Goal: Task Accomplishment & Management: Use online tool/utility

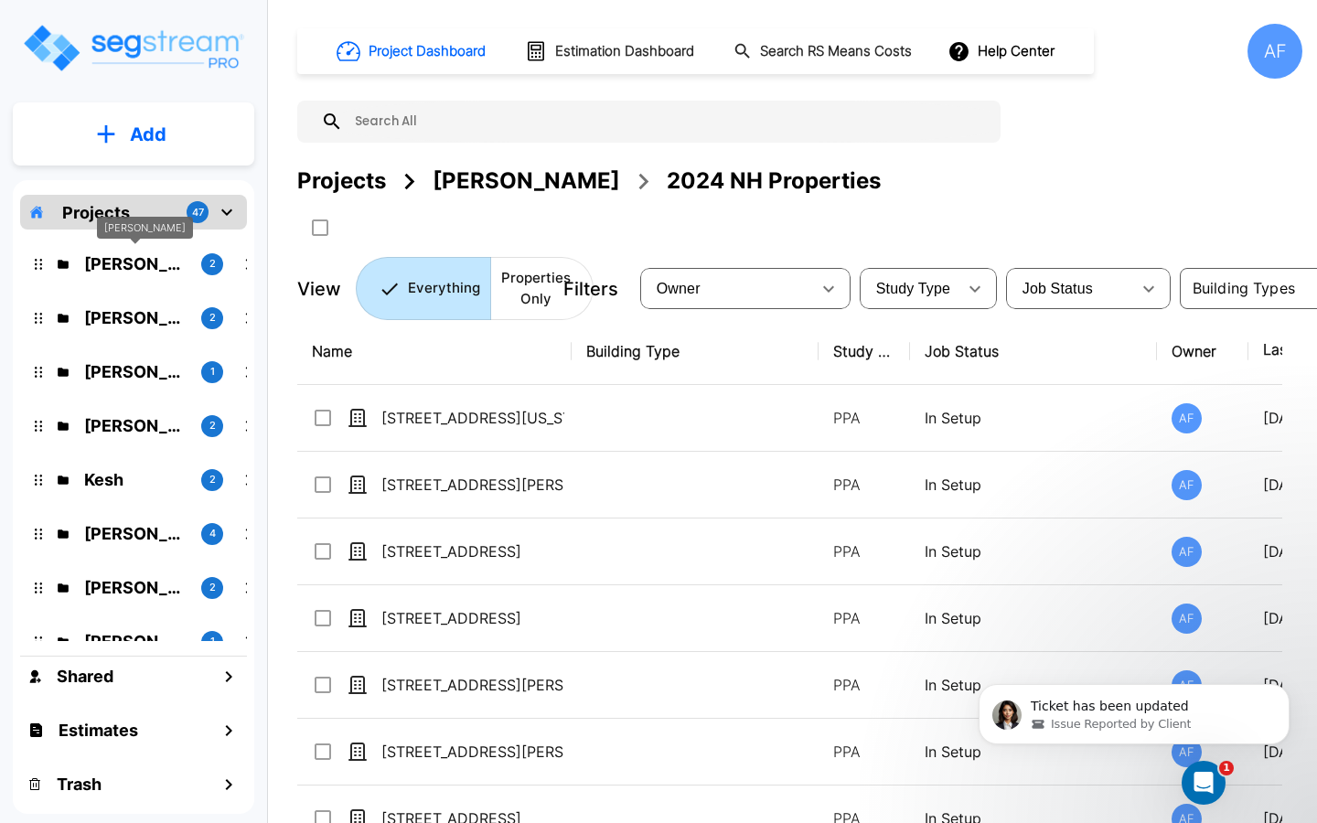
click at [134, 269] on p "Barry Donath" at bounding box center [135, 264] width 102 height 25
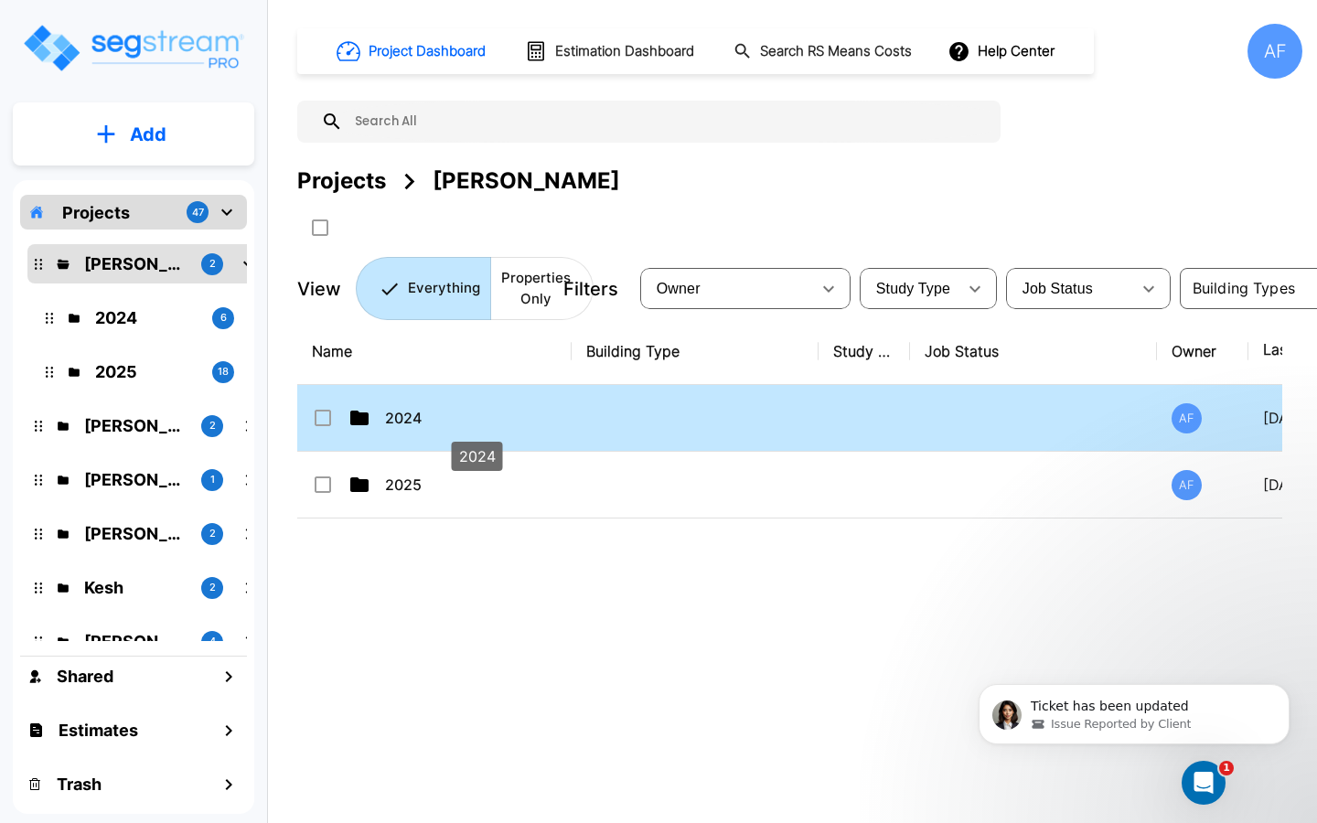
click at [461, 418] on p "2024" at bounding box center [476, 418] width 183 height 22
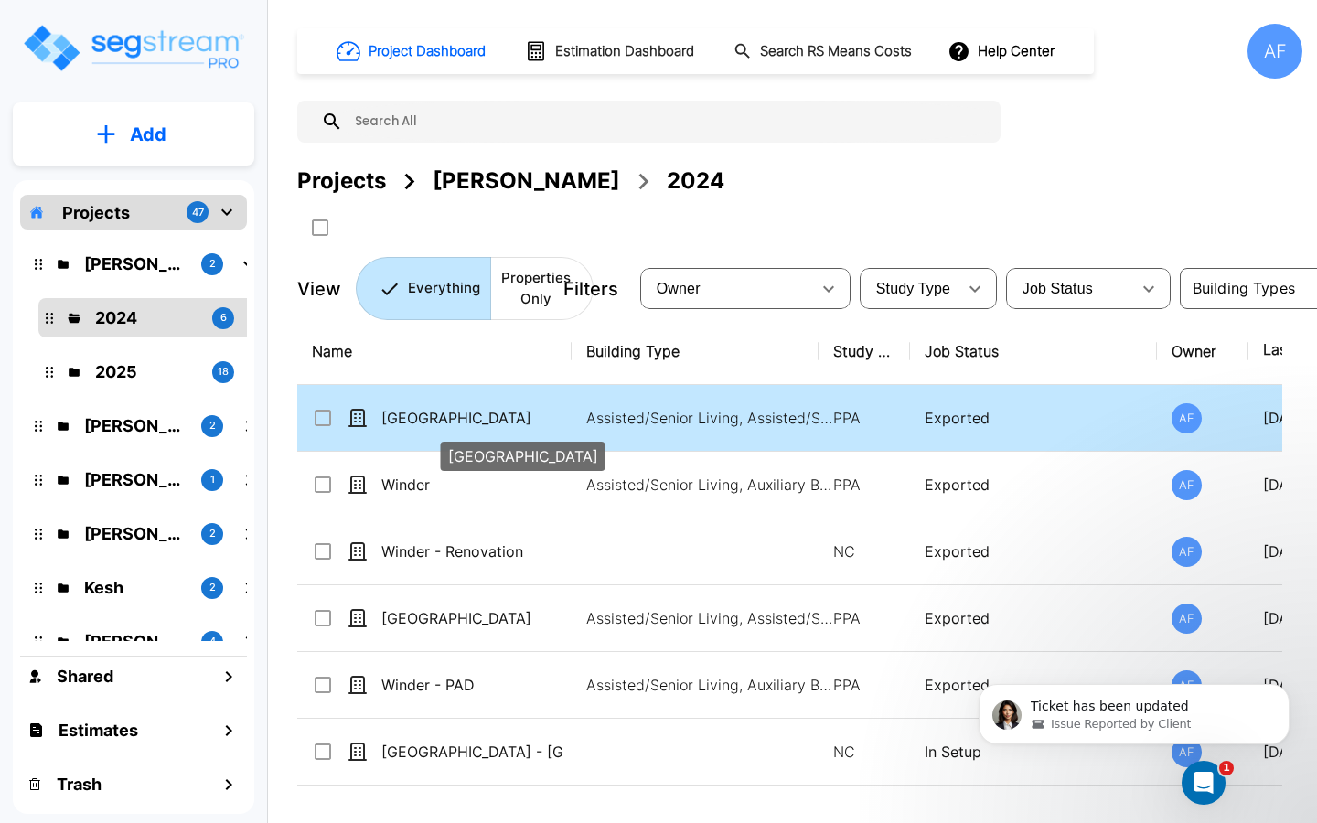
click at [454, 423] on p "[GEOGRAPHIC_DATA]" at bounding box center [472, 418] width 183 height 22
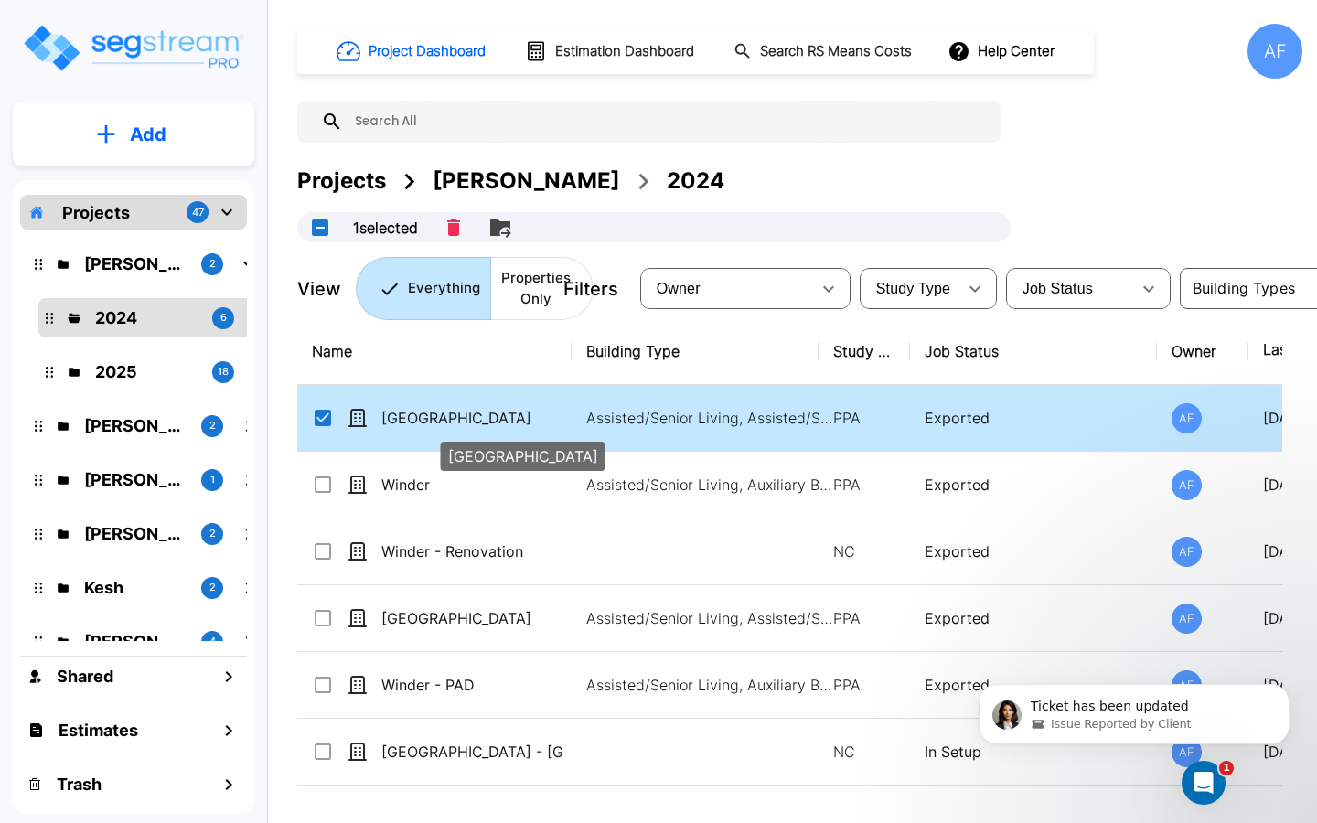
checkbox input "true"
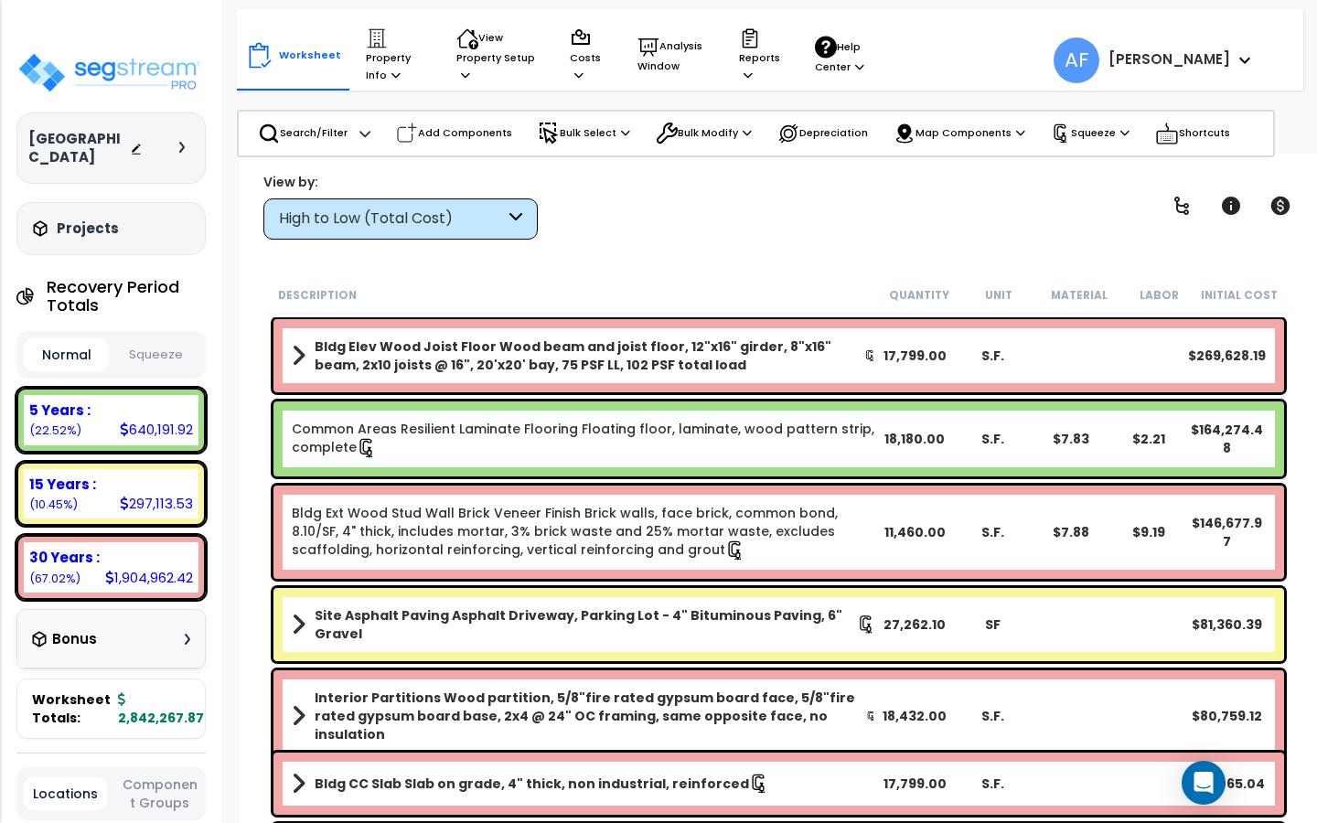
click at [392, 71] on icon at bounding box center [396, 75] width 9 height 10
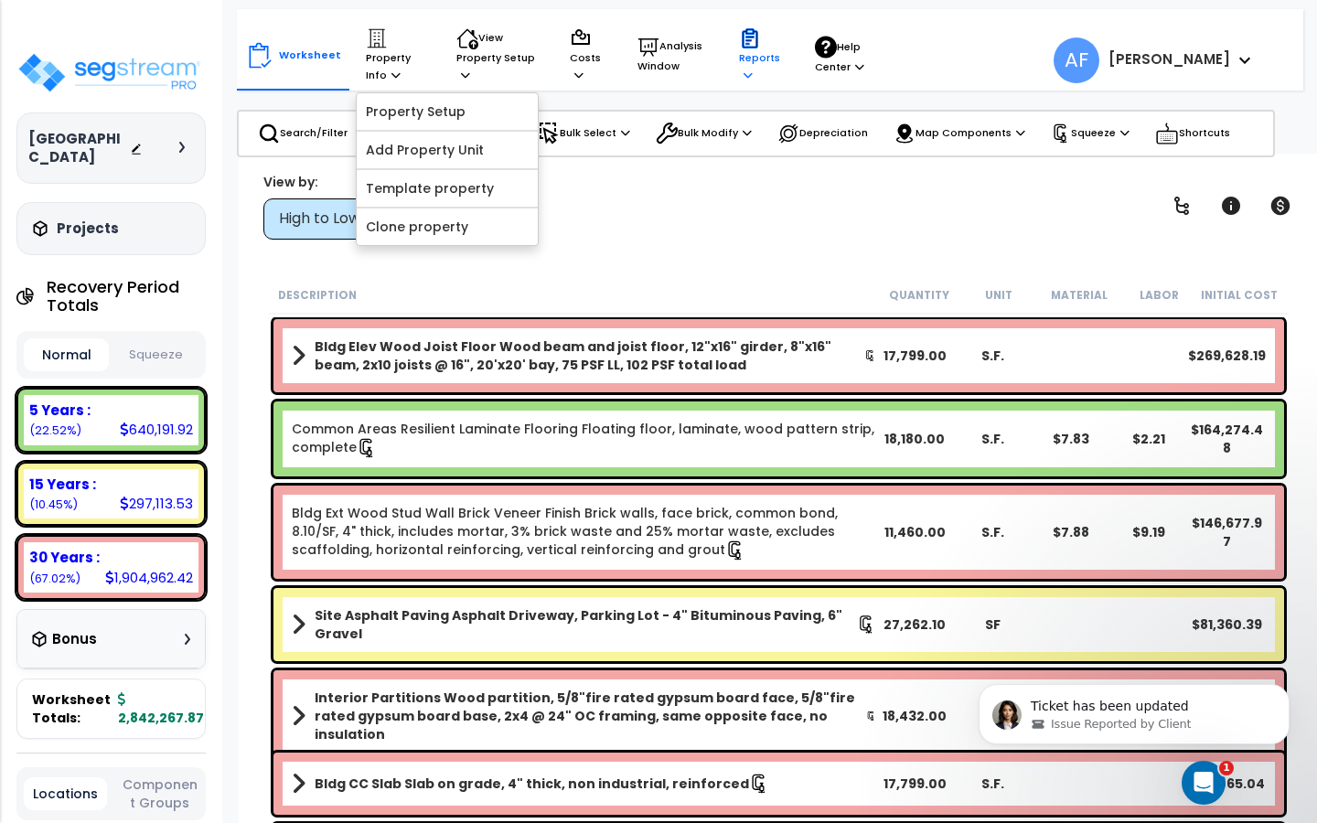
click at [746, 62] on p "Reports" at bounding box center [759, 55] width 41 height 56
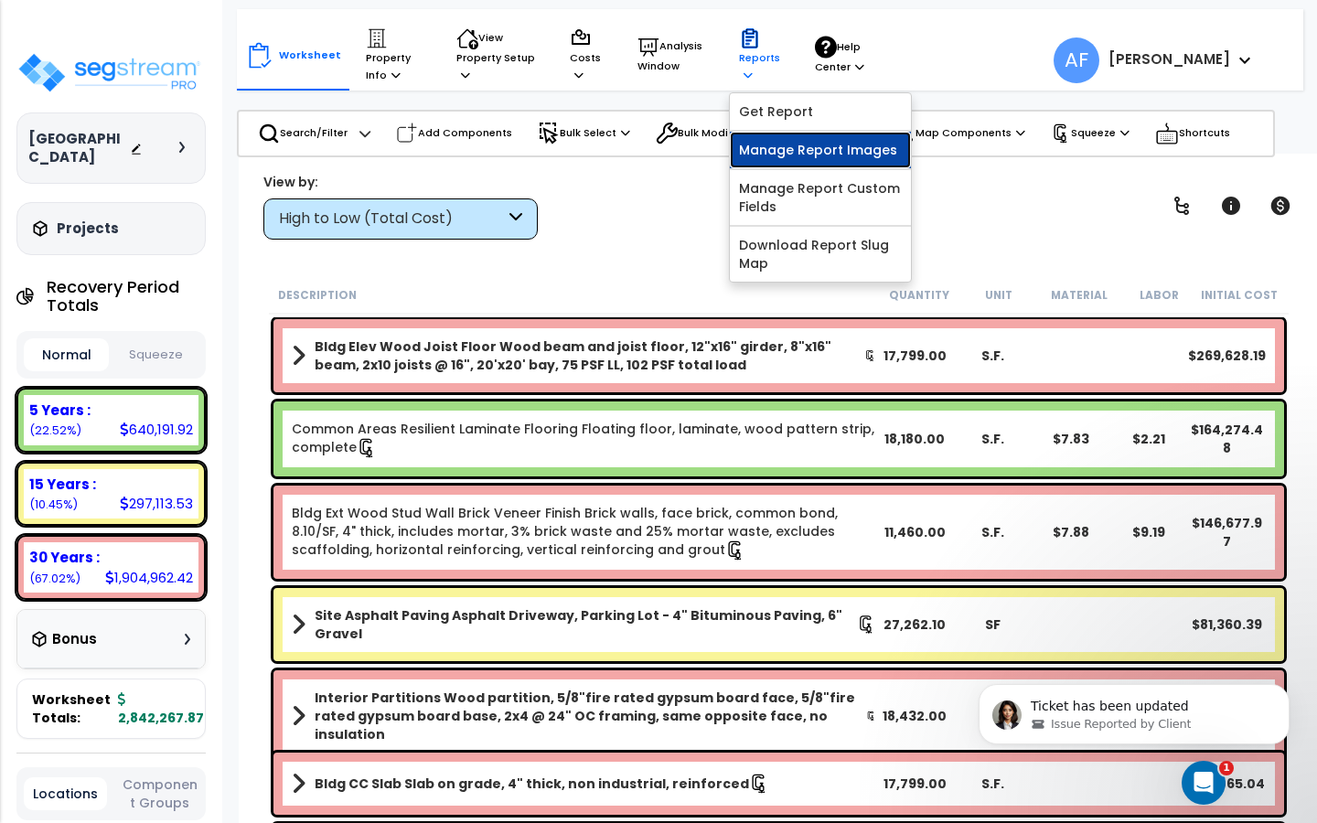
click at [761, 146] on link "Manage Report Images" at bounding box center [820, 150] width 181 height 37
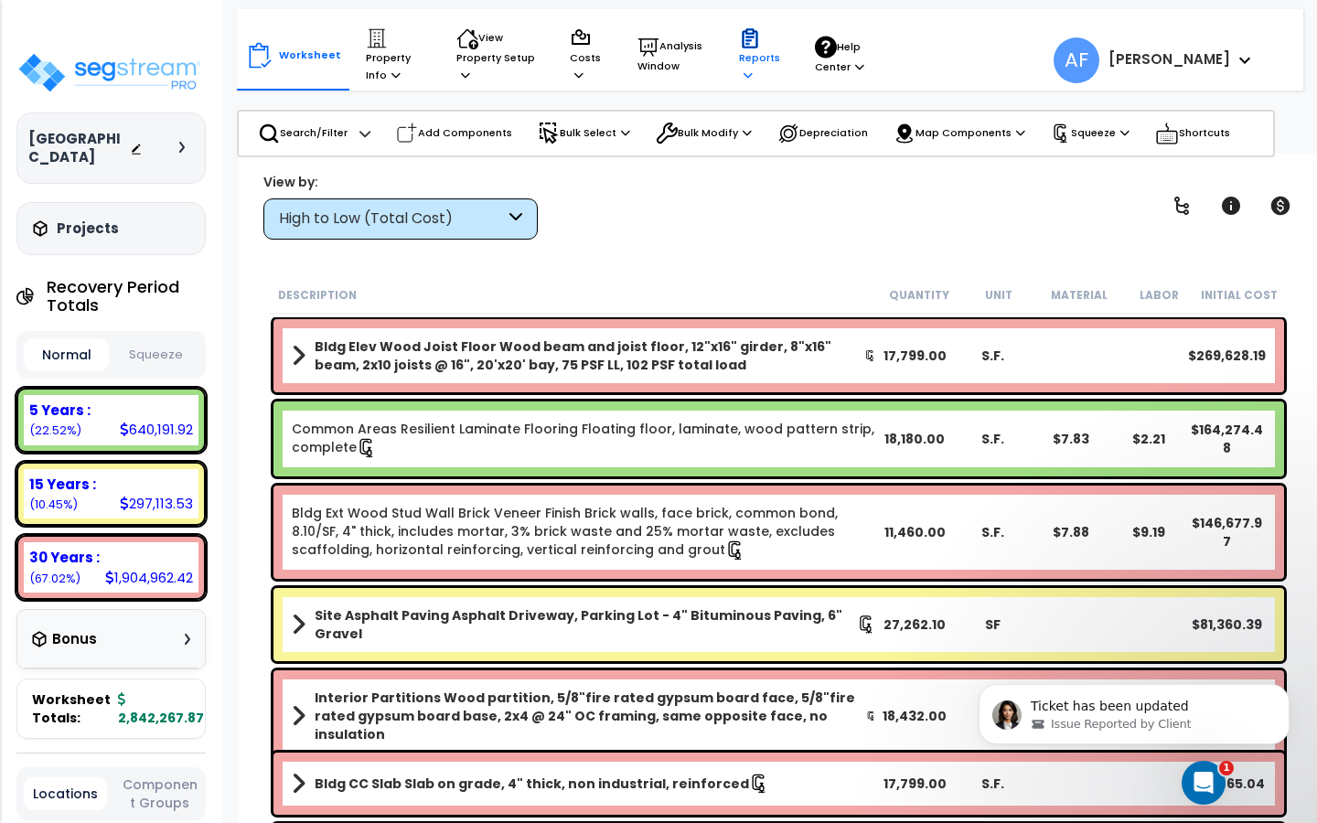
click at [735, 64] on div "Reports Get Report Manage Report Images Manage Report Custom Fields Download Re…" at bounding box center [759, 55] width 61 height 74
click at [1076, 127] on p "Squeeze" at bounding box center [1090, 134] width 79 height 20
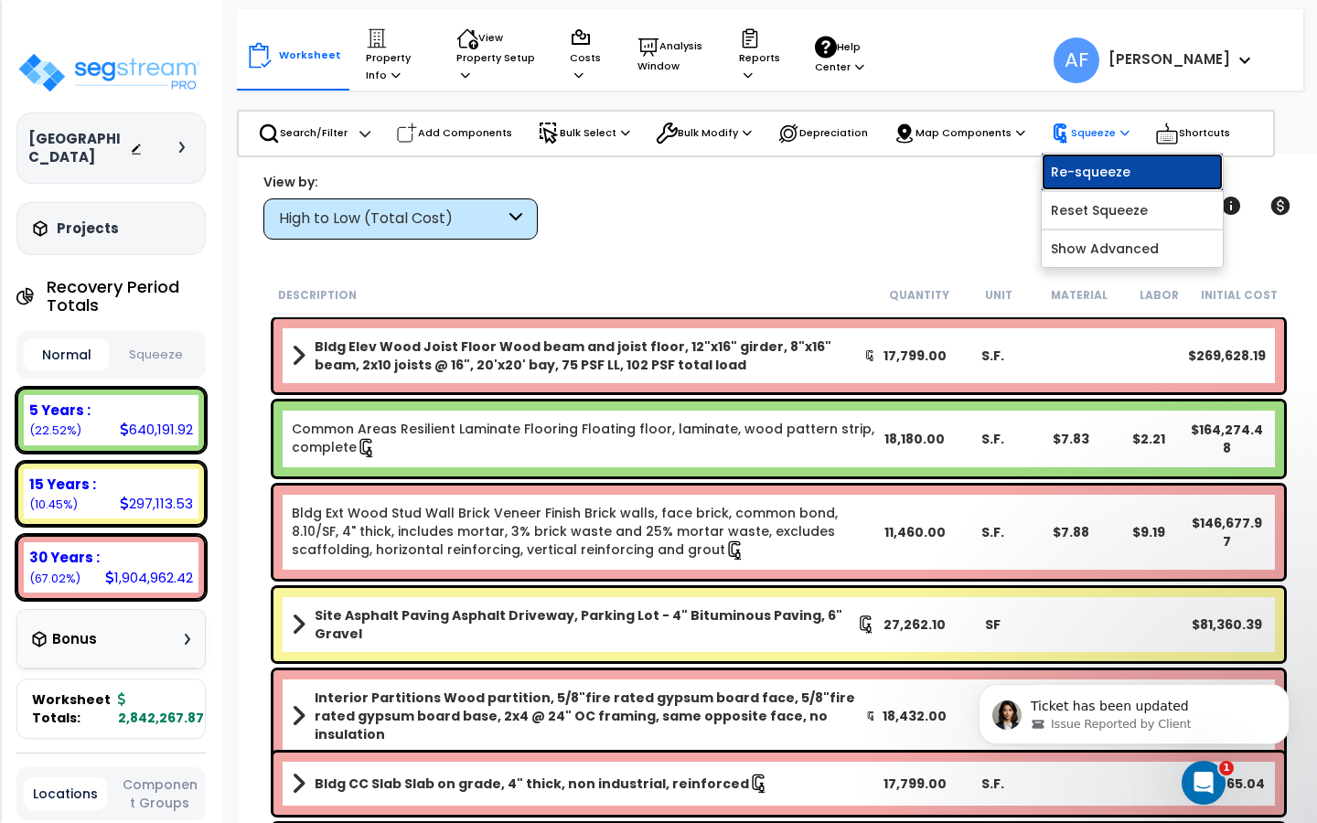
click at [1086, 175] on link "Re-squeeze" at bounding box center [1132, 172] width 181 height 37
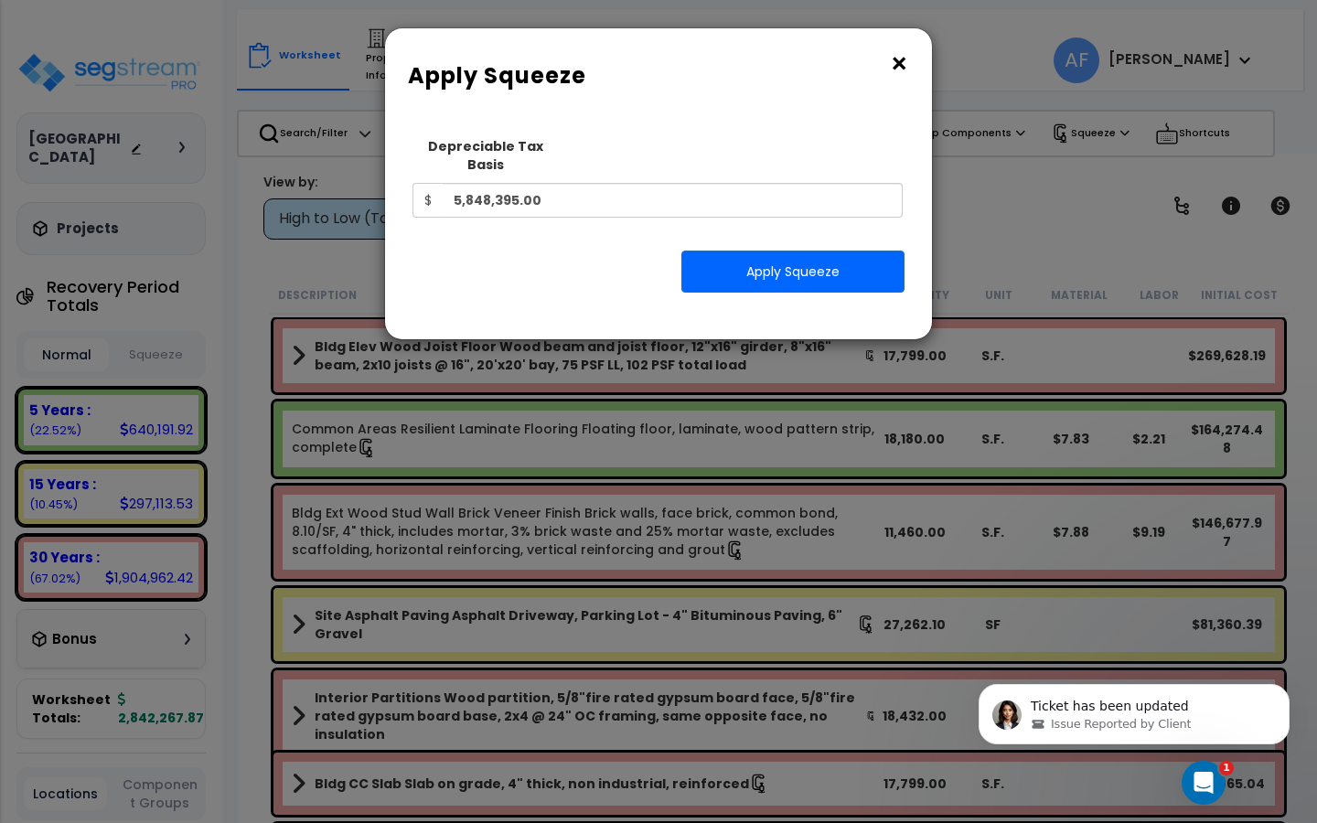
click at [897, 63] on button "×" at bounding box center [899, 63] width 20 height 29
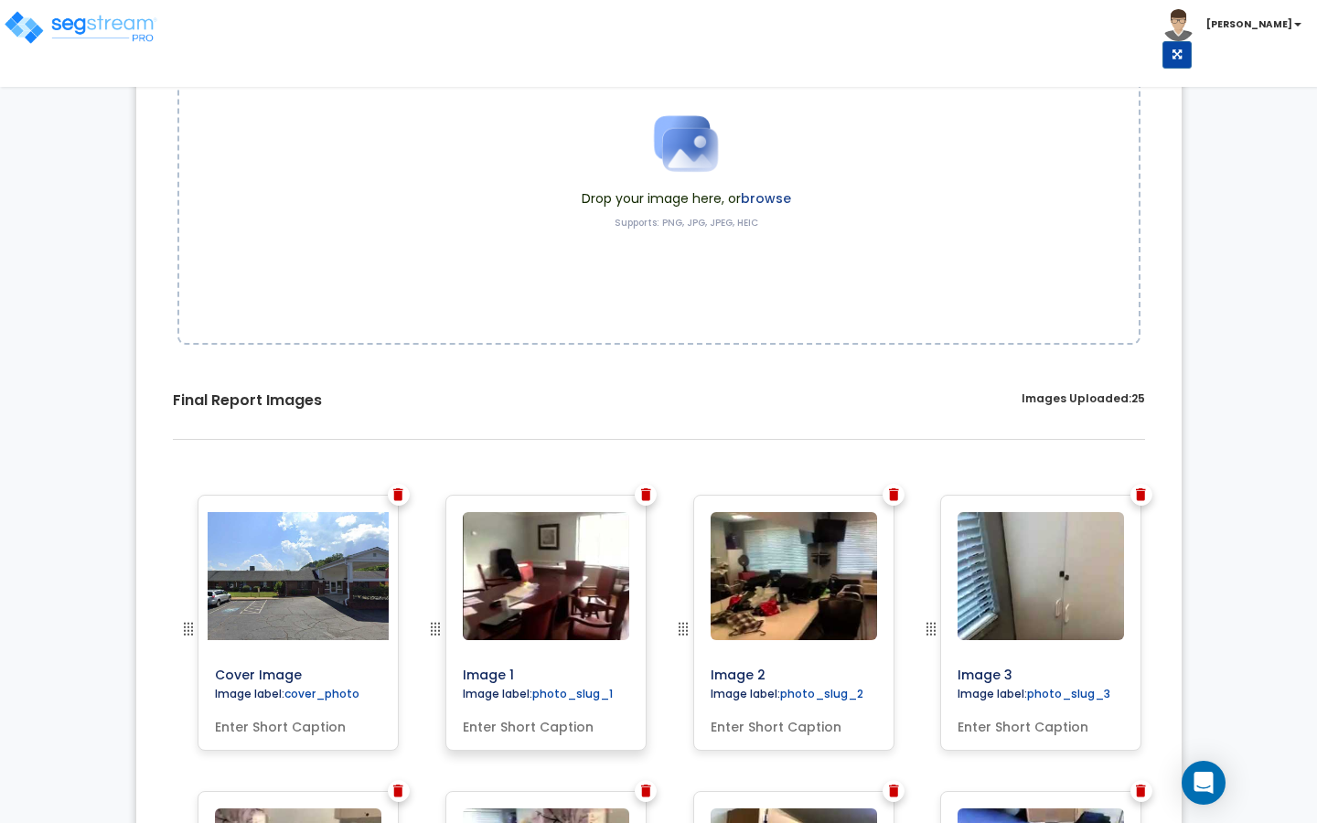
scroll to position [235, 0]
click at [306, 595] on img at bounding box center [298, 575] width 247 height 128
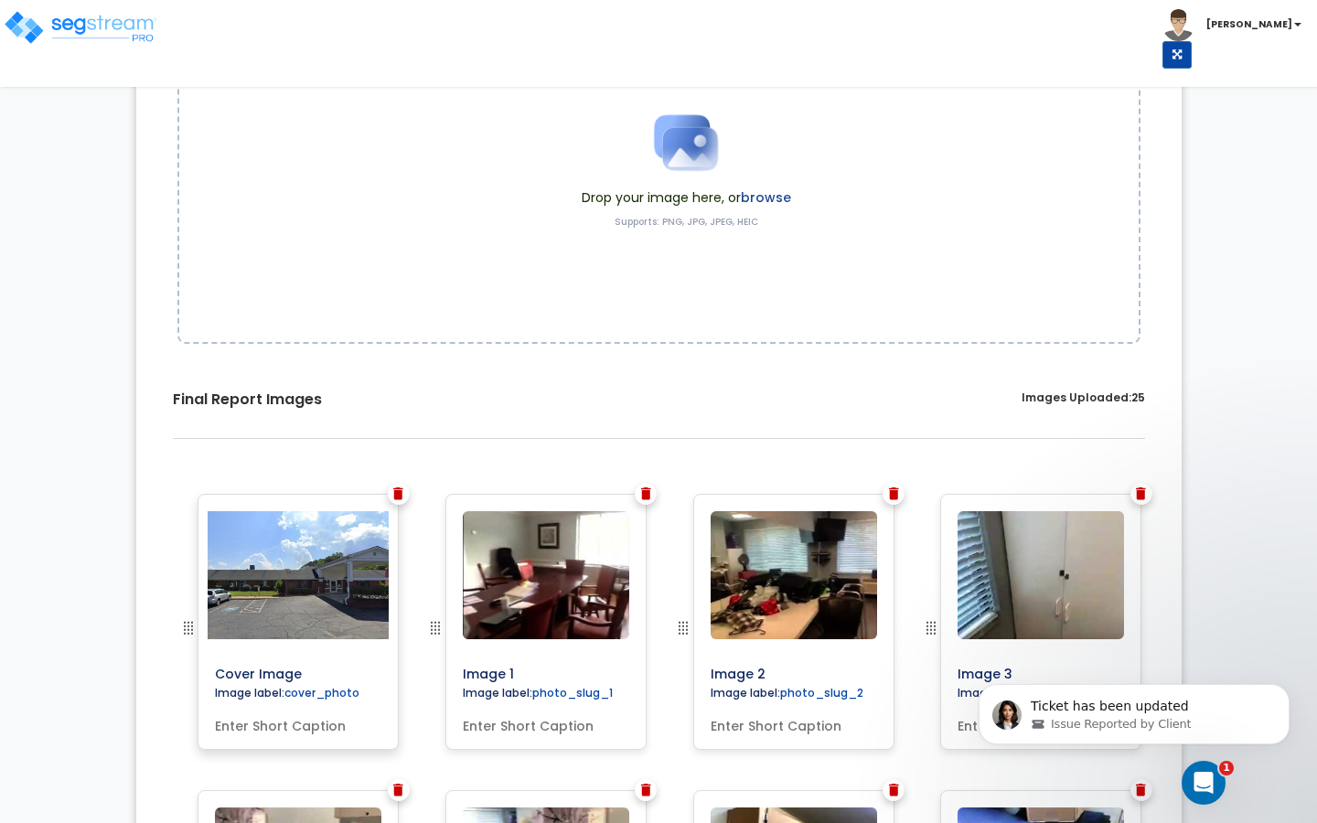
scroll to position [0, 0]
click at [278, 590] on img at bounding box center [298, 575] width 247 height 128
